Goal: Navigation & Orientation: Find specific page/section

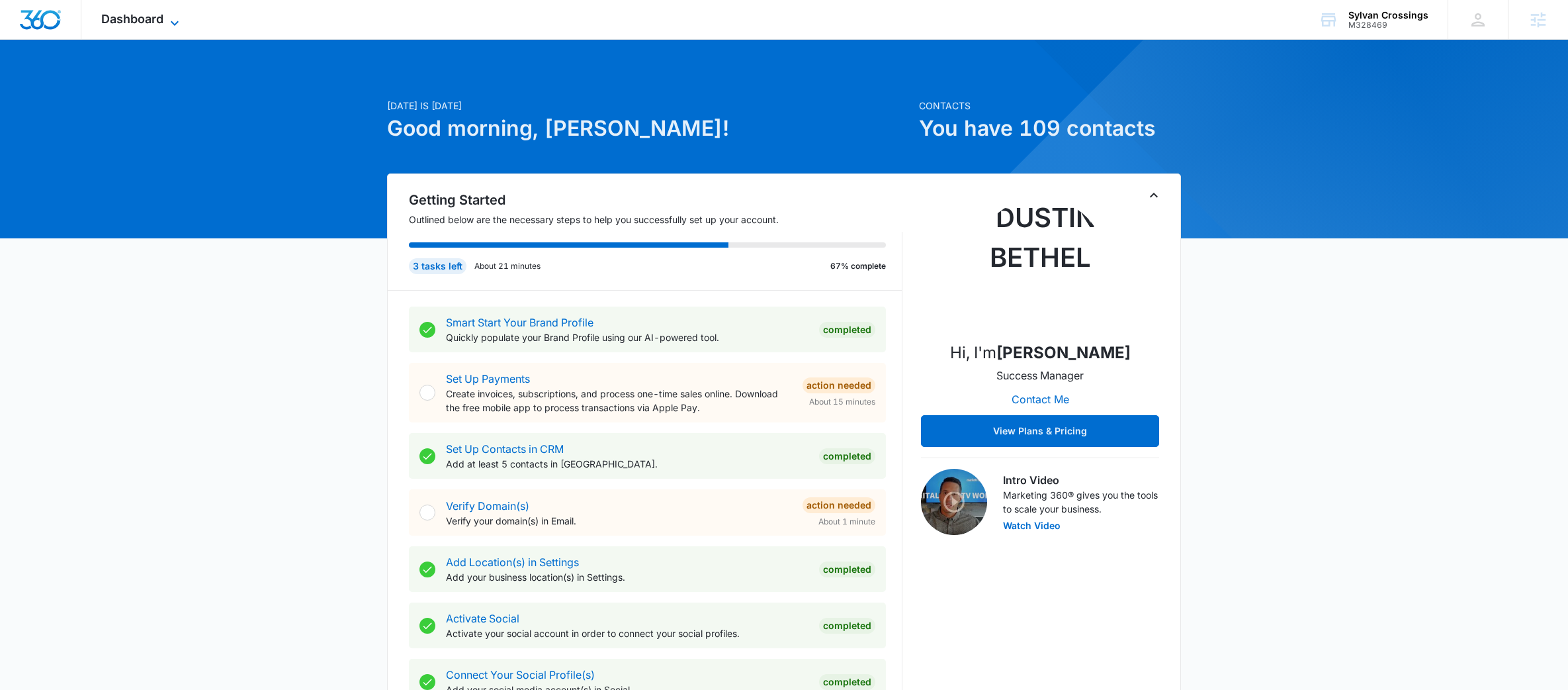
click at [151, 15] on span "Dashboard" at bounding box center [132, 19] width 62 height 14
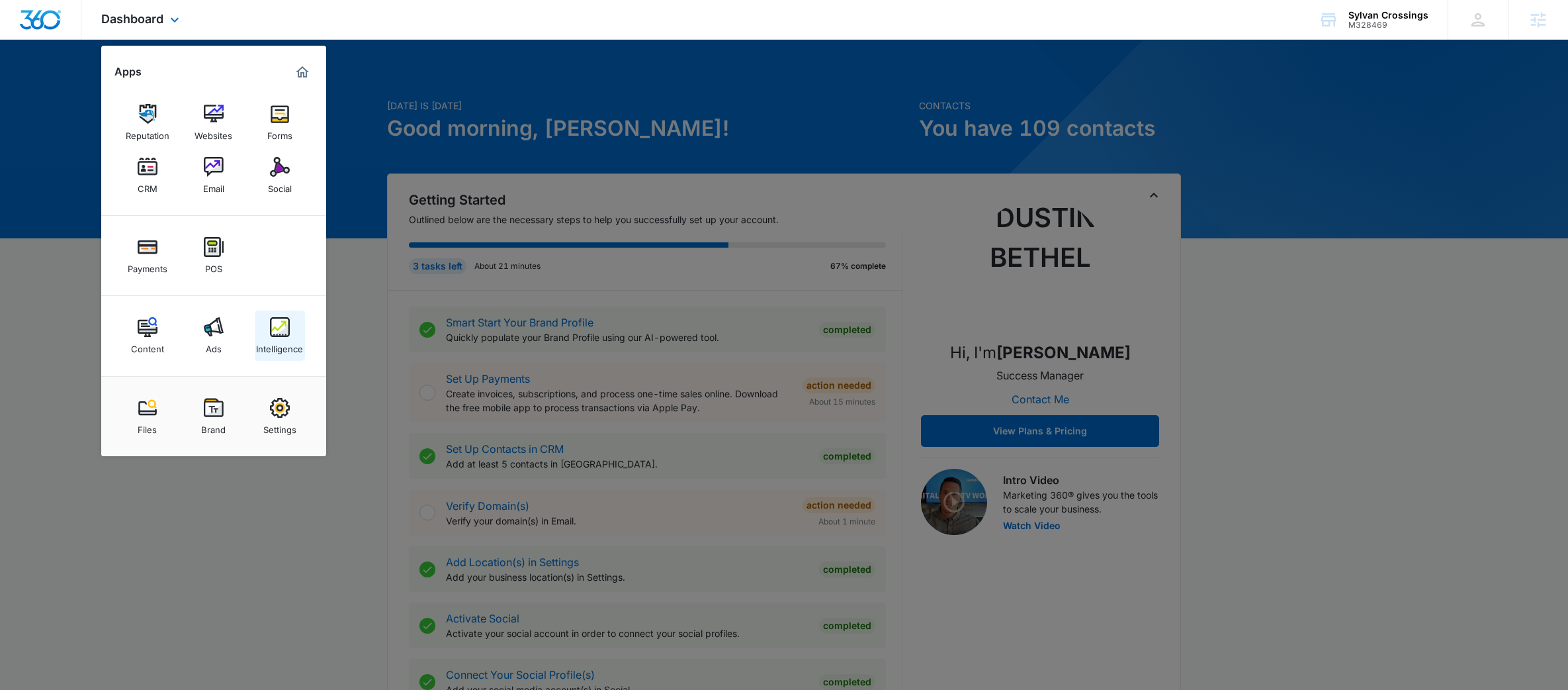
click at [280, 310] on link "Intelligence" at bounding box center [279, 334] width 50 height 50
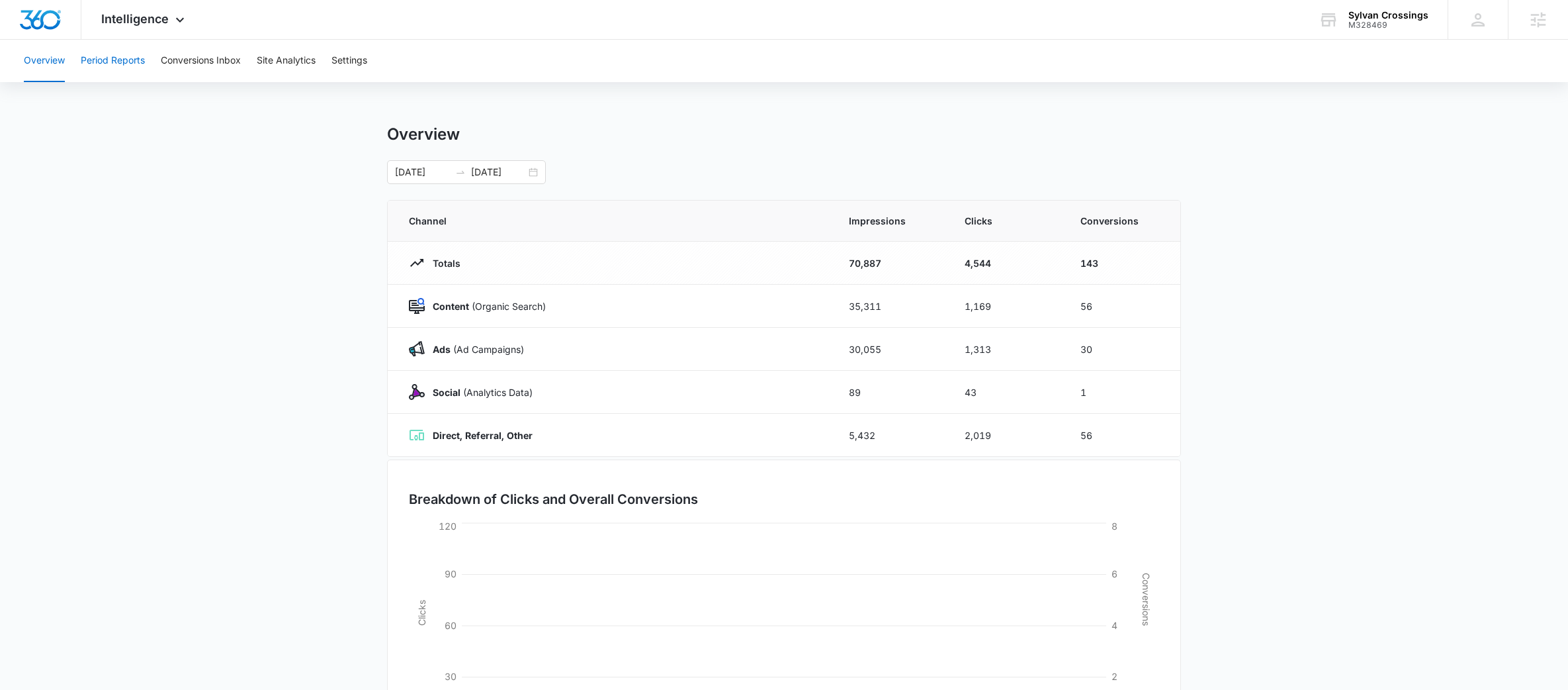
click at [139, 49] on button "Period Reports" at bounding box center [112, 60] width 64 height 42
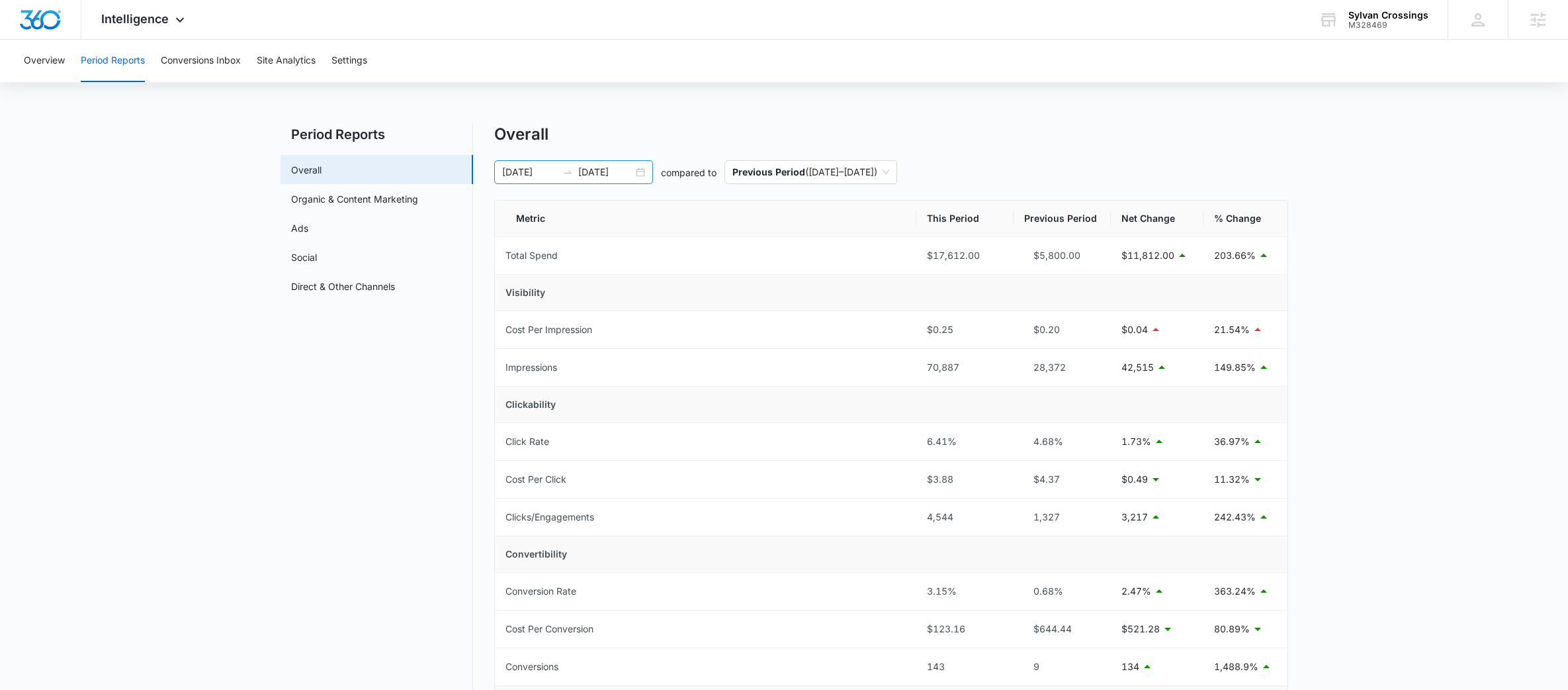
click at [554, 164] on div "07/01/2025 09/29/2025" at bounding box center [573, 172] width 158 height 24
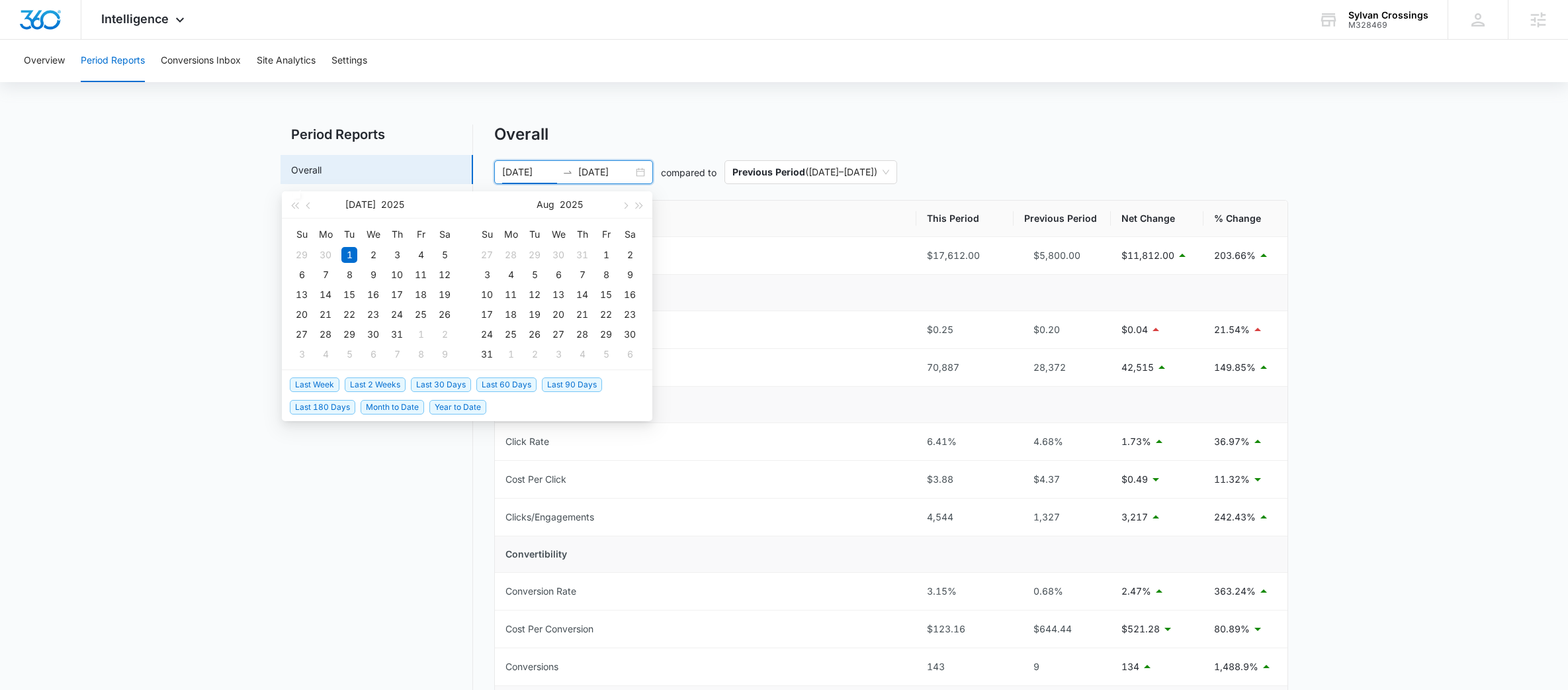
click at [454, 381] on span "Last 30 Days" at bounding box center [440, 384] width 60 height 15
type input "09/13/2025"
type input "10/13/2025"
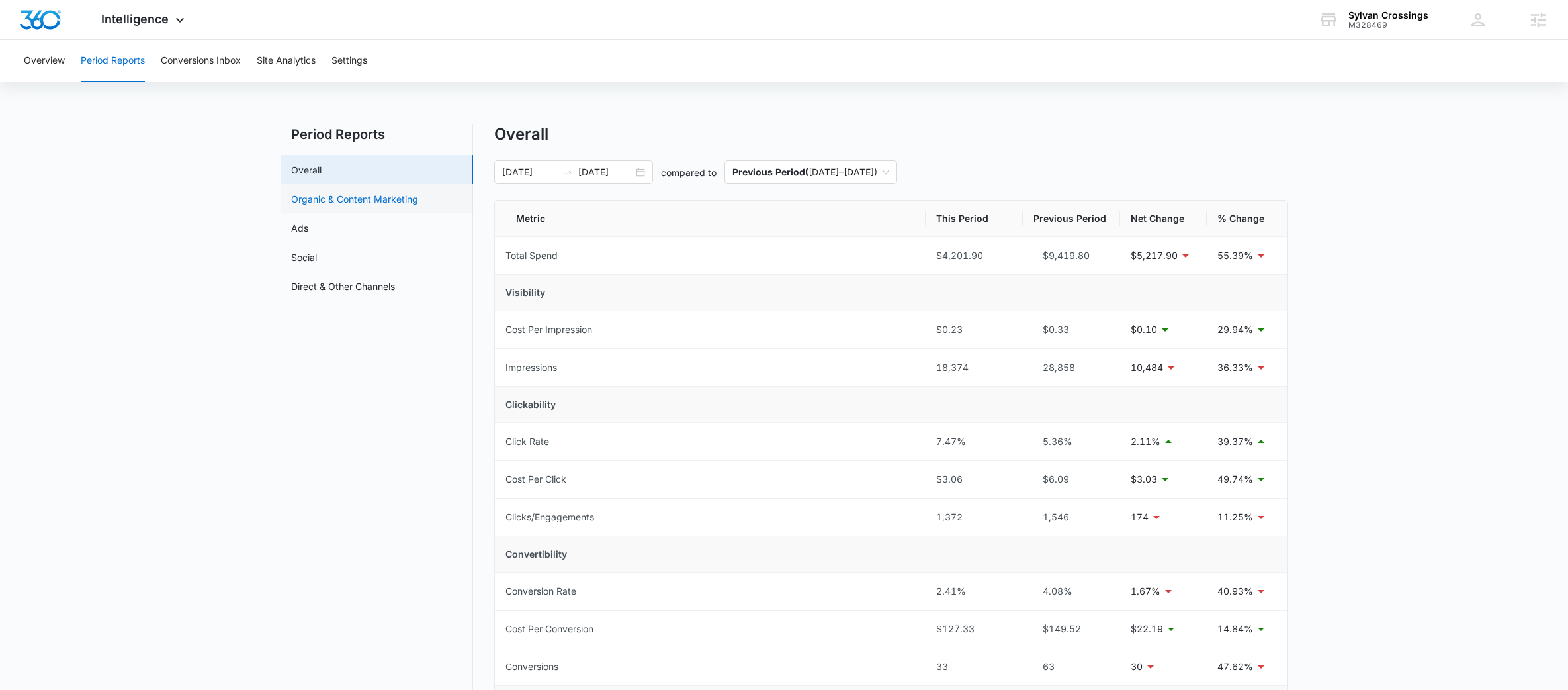
click at [346, 194] on link "Organic & Content Marketing" at bounding box center [355, 199] width 127 height 14
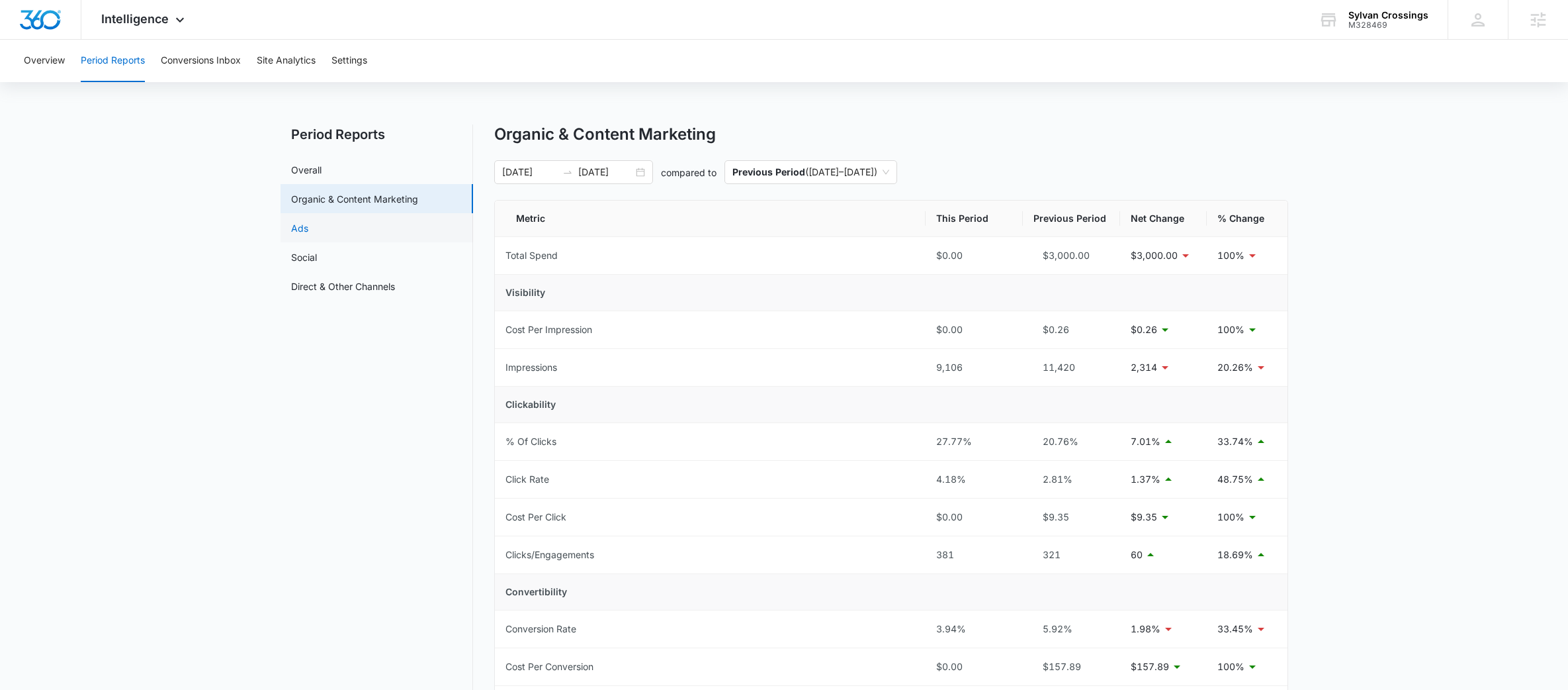
click at [308, 229] on link "Ads" at bounding box center [300, 228] width 18 height 14
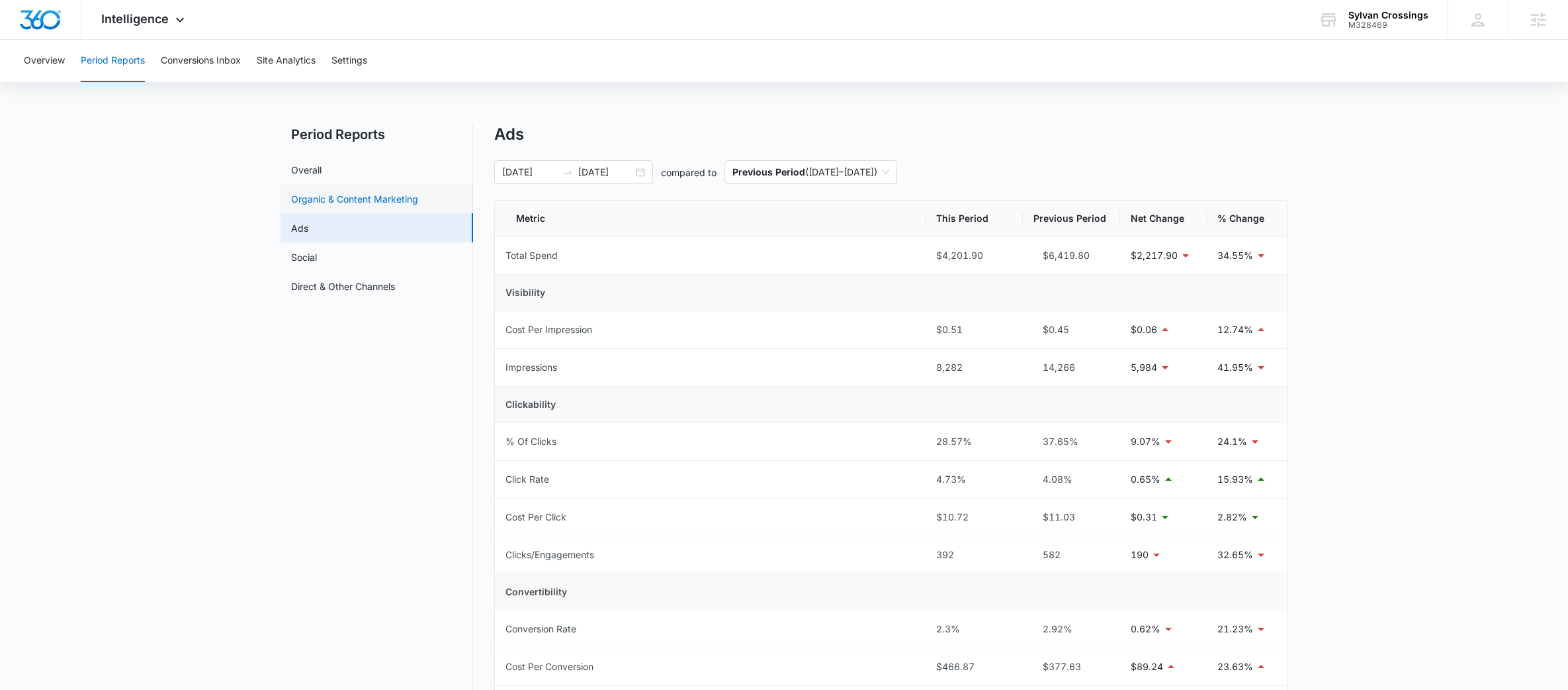
click at [362, 192] on link "Organic & Content Marketing" at bounding box center [355, 199] width 127 height 14
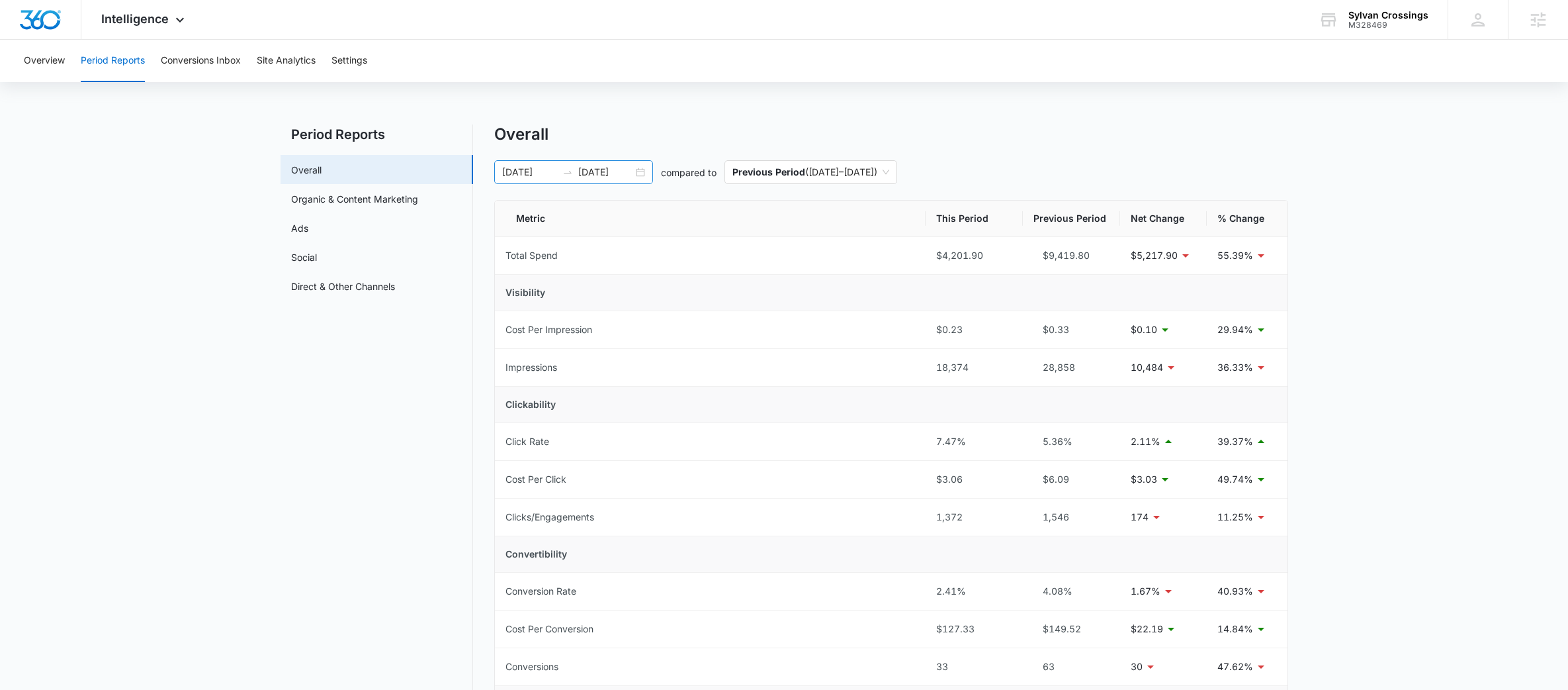
click at [570, 169] on icon "swap-right" at bounding box center [567, 172] width 11 height 11
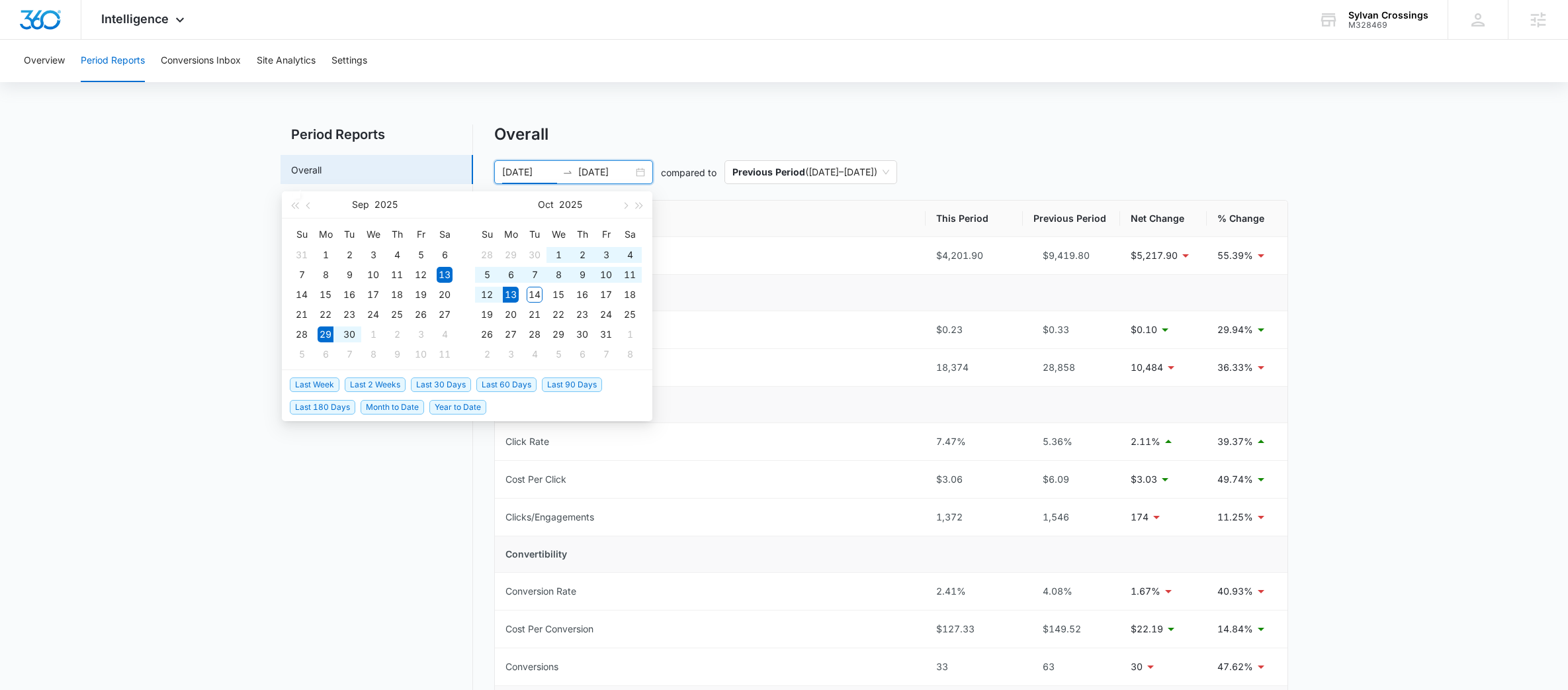
click at [370, 384] on span "Last 2 Weeks" at bounding box center [376, 384] width 61 height 15
type input "[DATE]"
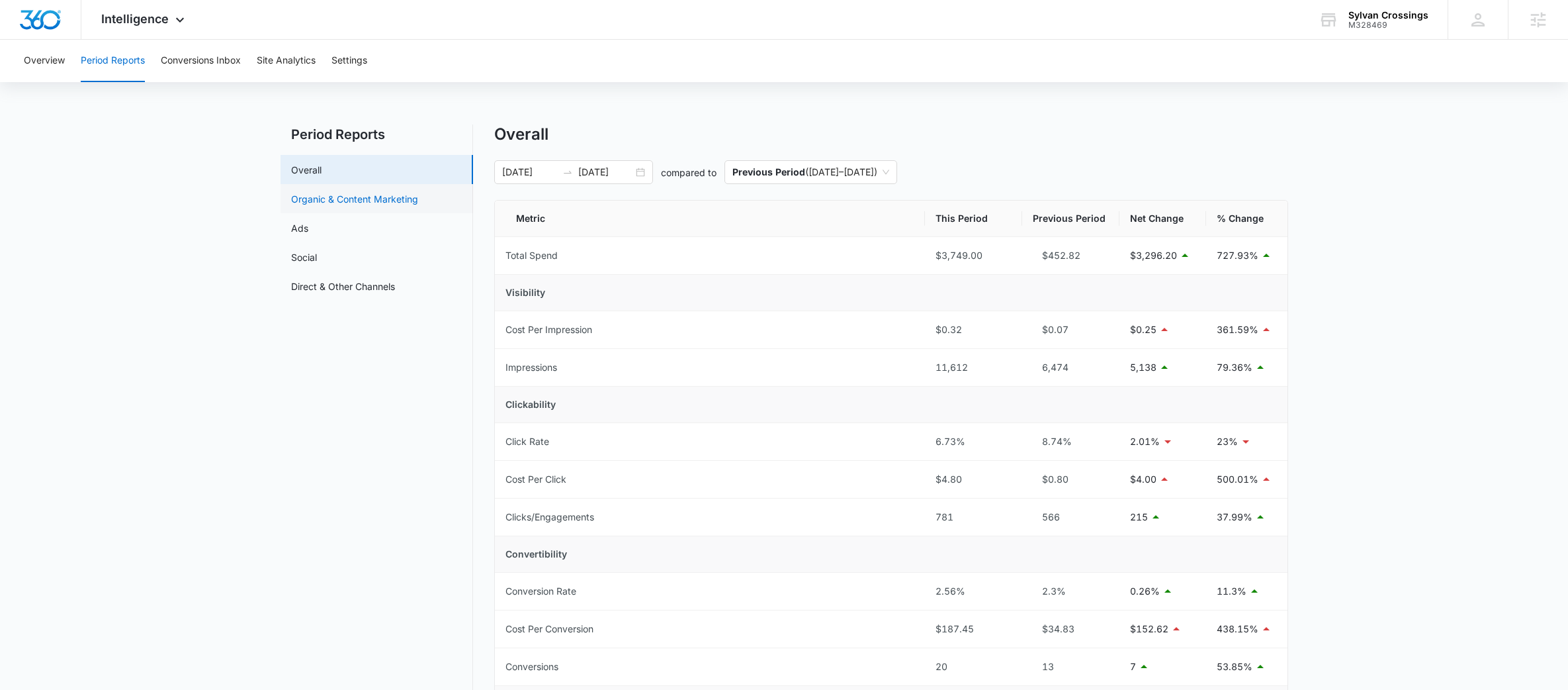
click at [364, 206] on link "Organic & Content Marketing" at bounding box center [355, 199] width 127 height 14
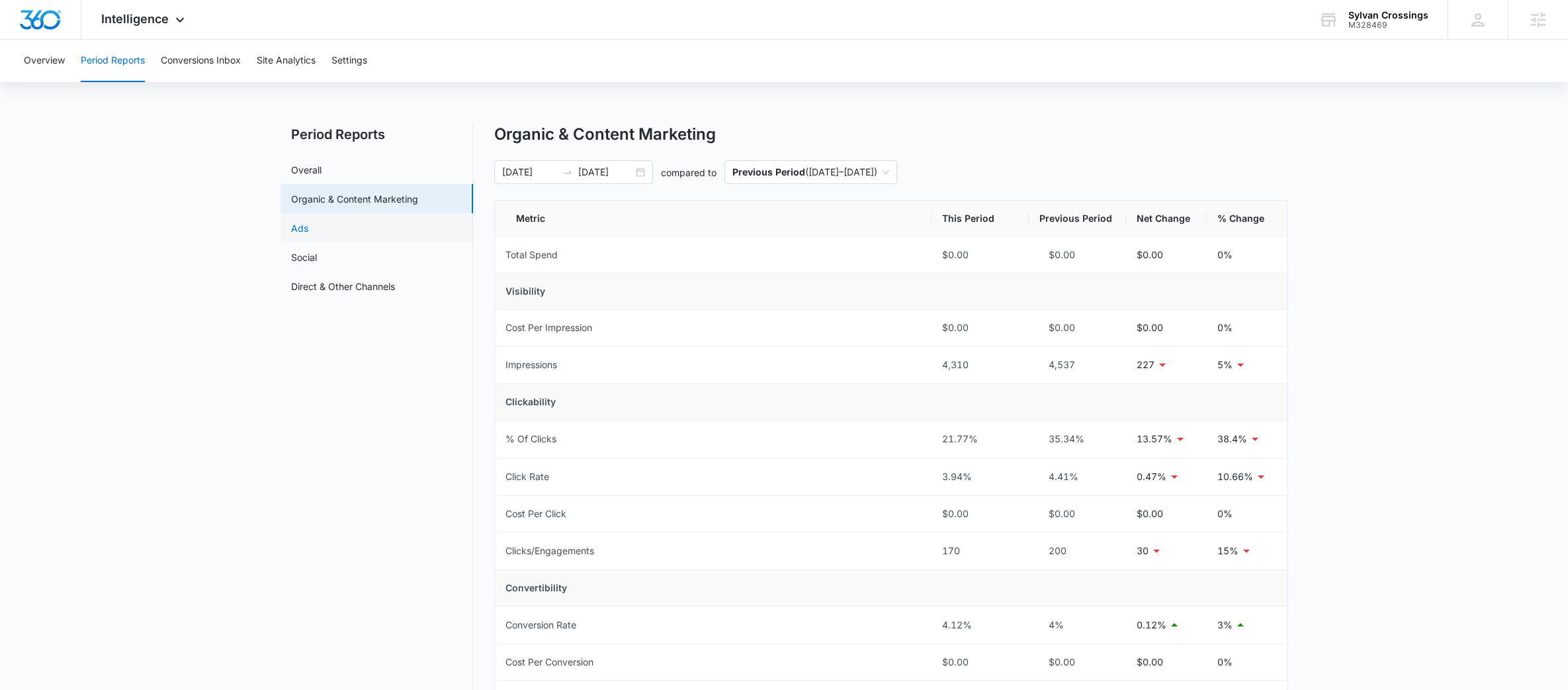
click at [308, 221] on link "Ads" at bounding box center [300, 228] width 18 height 14
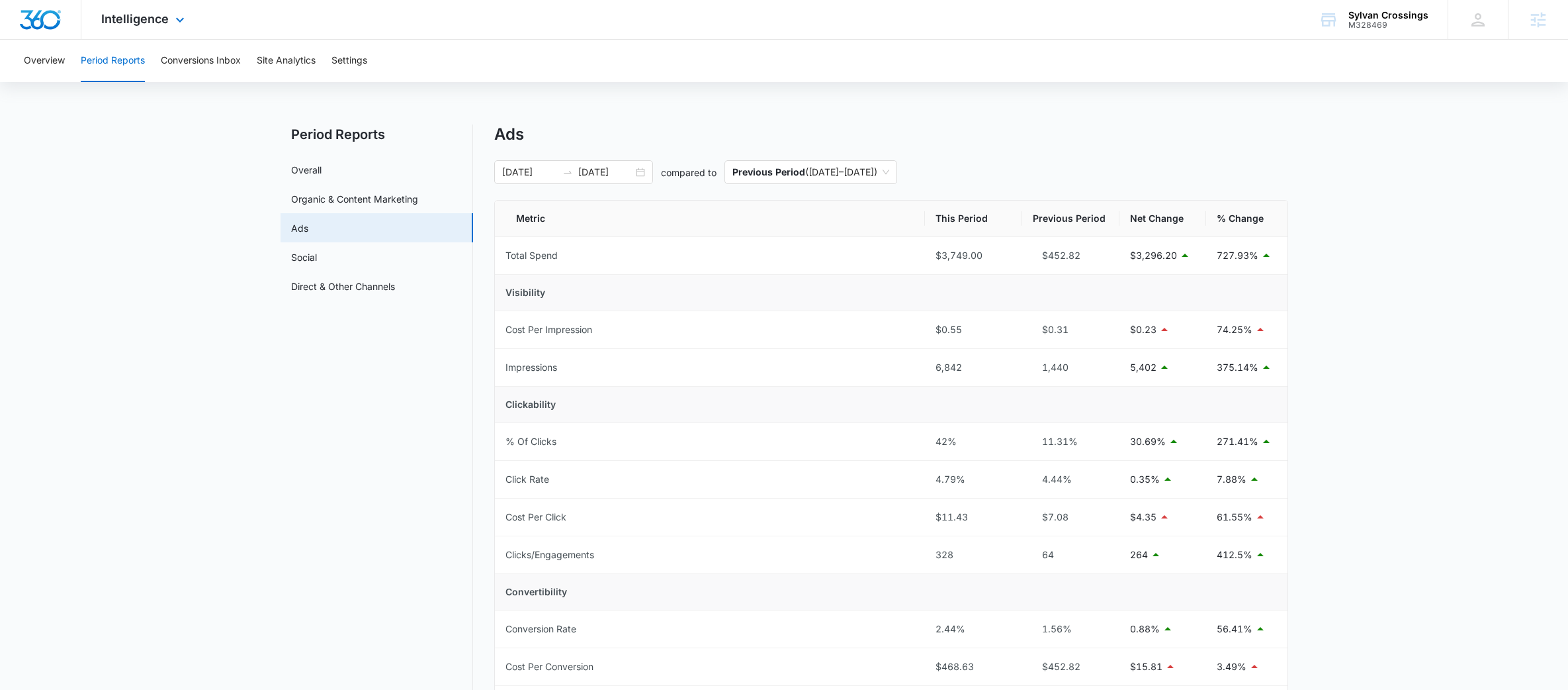
click at [172, 7] on div "Intelligence Apps Reputation Websites Forms CRM Email Social Payments POS Conte…" at bounding box center [144, 19] width 126 height 39
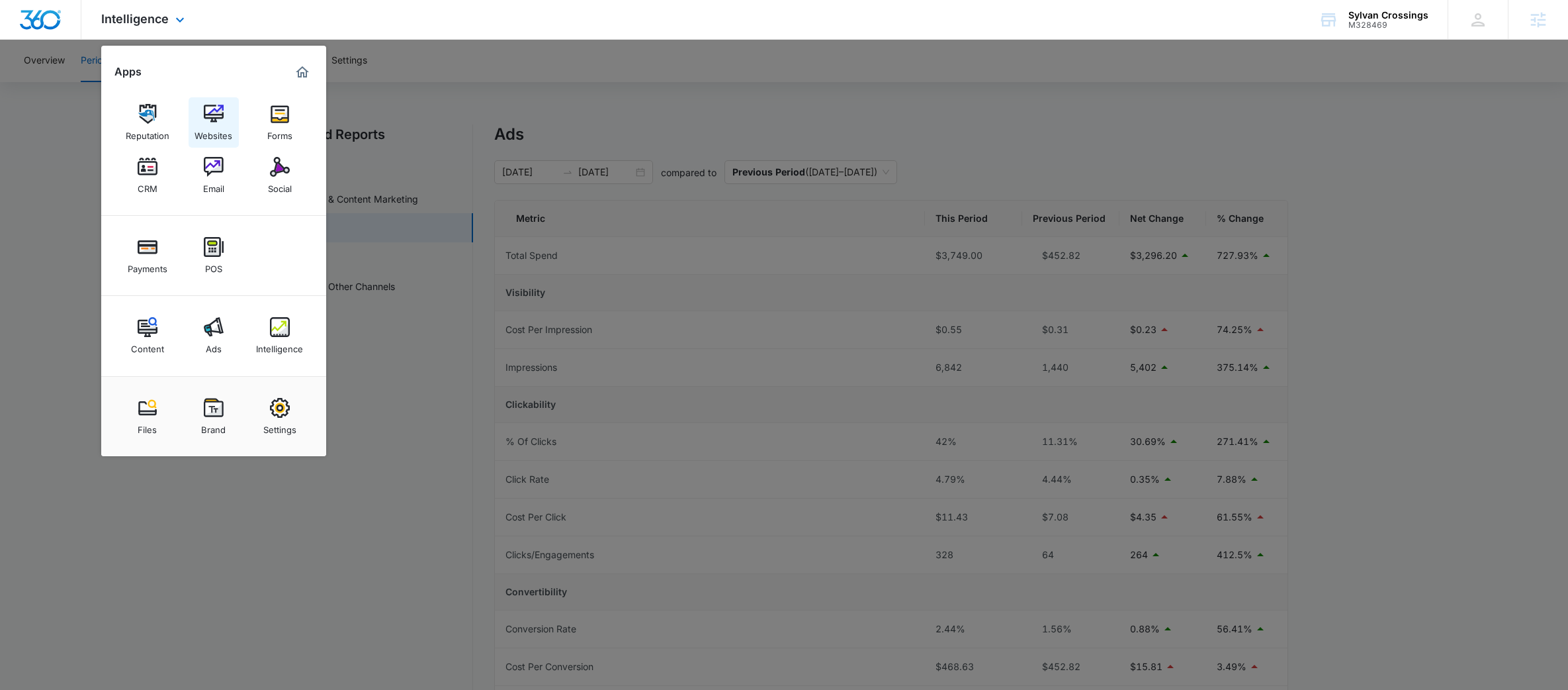
click at [215, 116] on img at bounding box center [214, 114] width 20 height 20
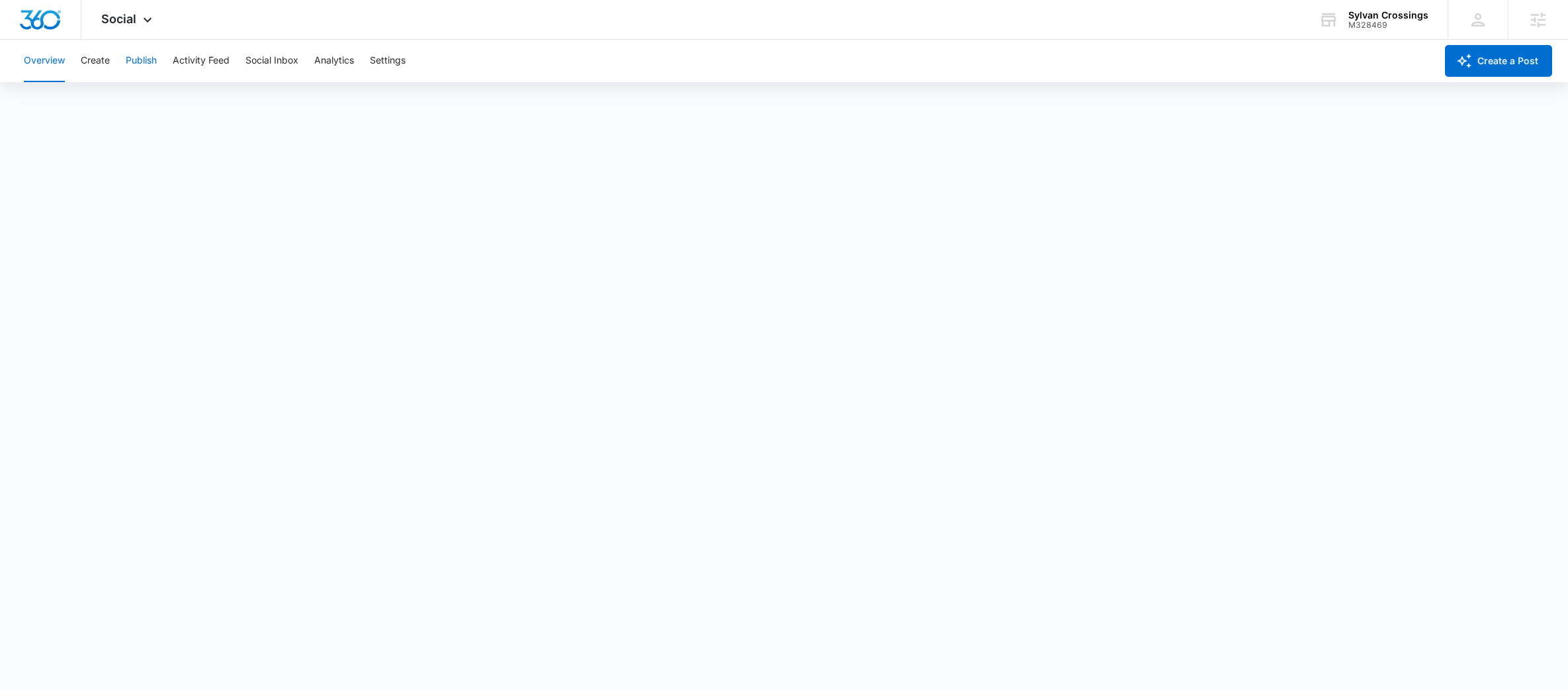
click at [137, 56] on button "Publish" at bounding box center [142, 60] width 32 height 42
click at [59, 96] on button "Calendar" at bounding box center [43, 101] width 39 height 37
click at [405, 70] on button "Settings" at bounding box center [387, 60] width 36 height 42
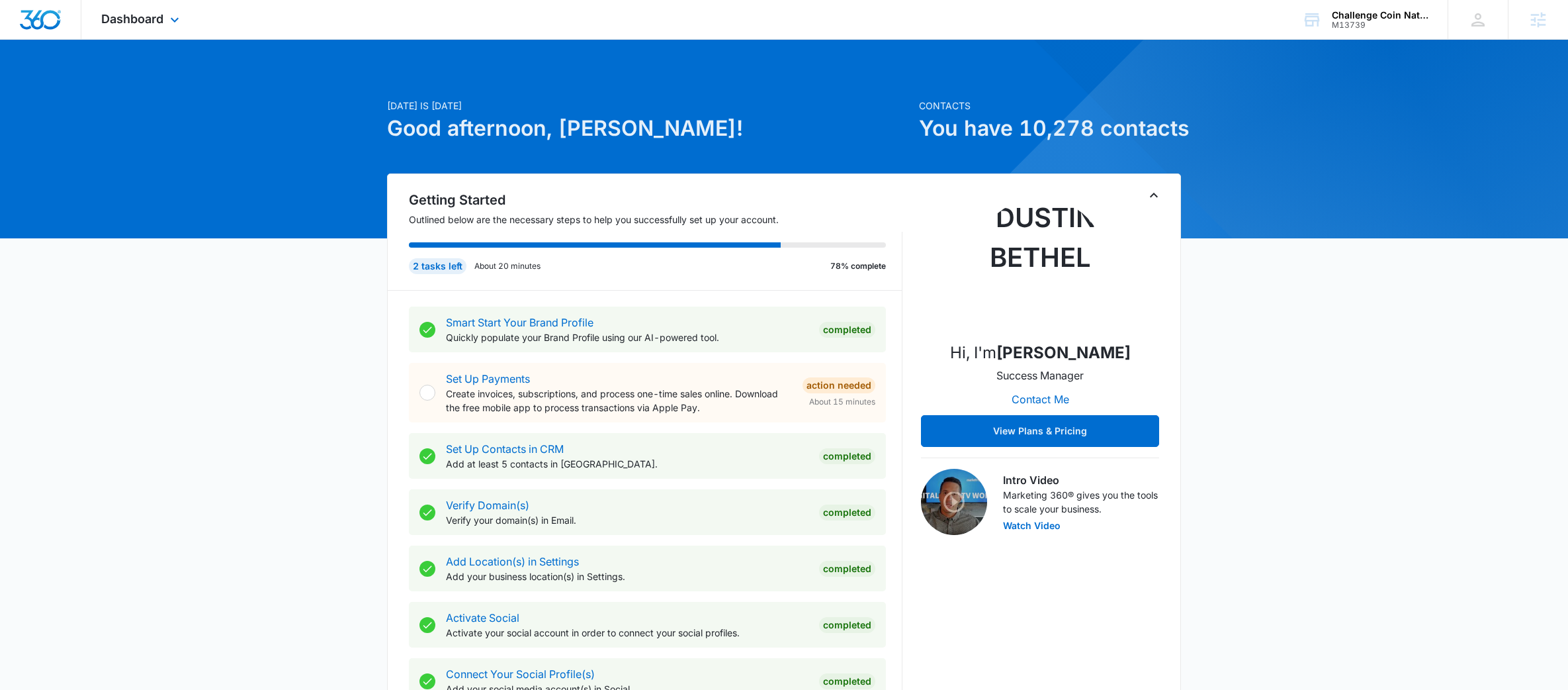
click at [155, 37] on div "Dashboard Apps Reputation Forms CRM Email Social Payments POS Content Ads Intel…" at bounding box center [142, 19] width 121 height 39
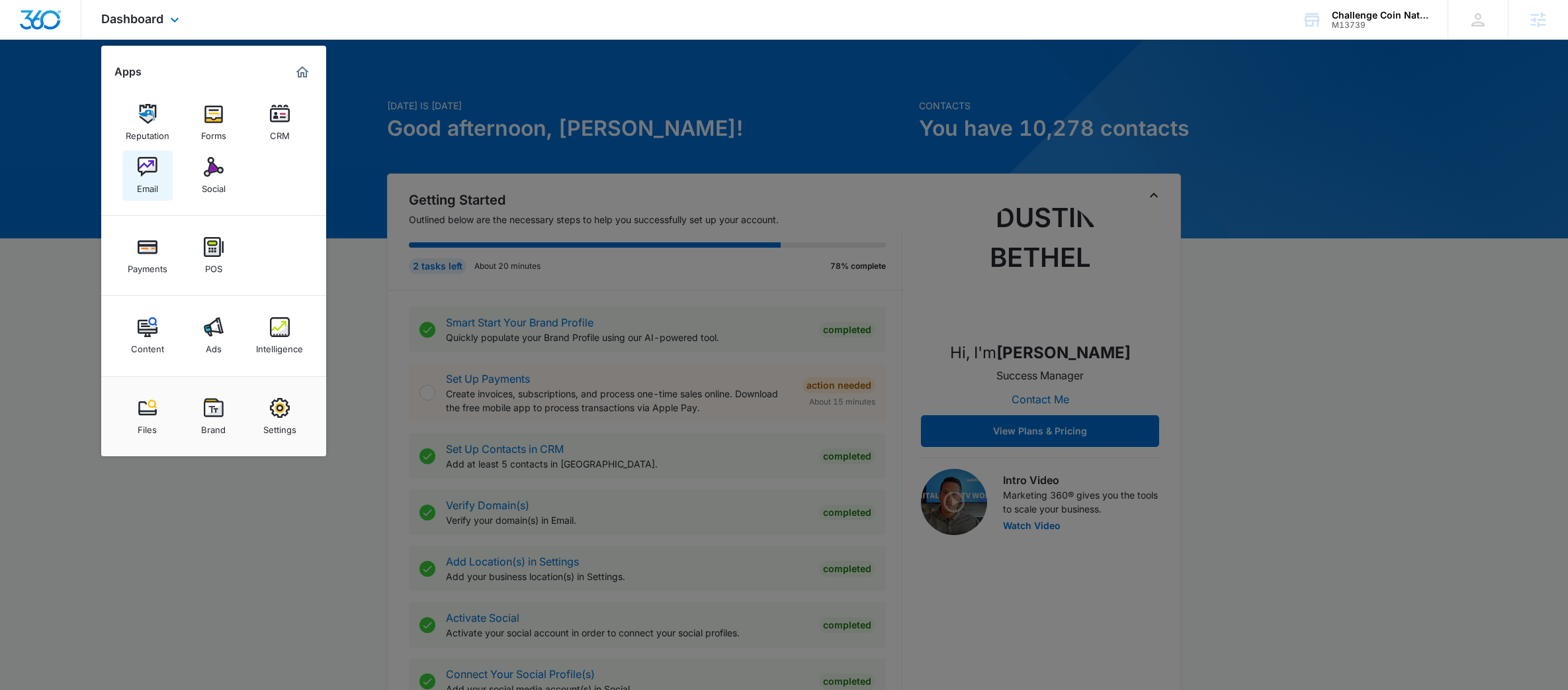
click at [154, 168] on img at bounding box center [147, 166] width 20 height 20
